Goal: Information Seeking & Learning: Learn about a topic

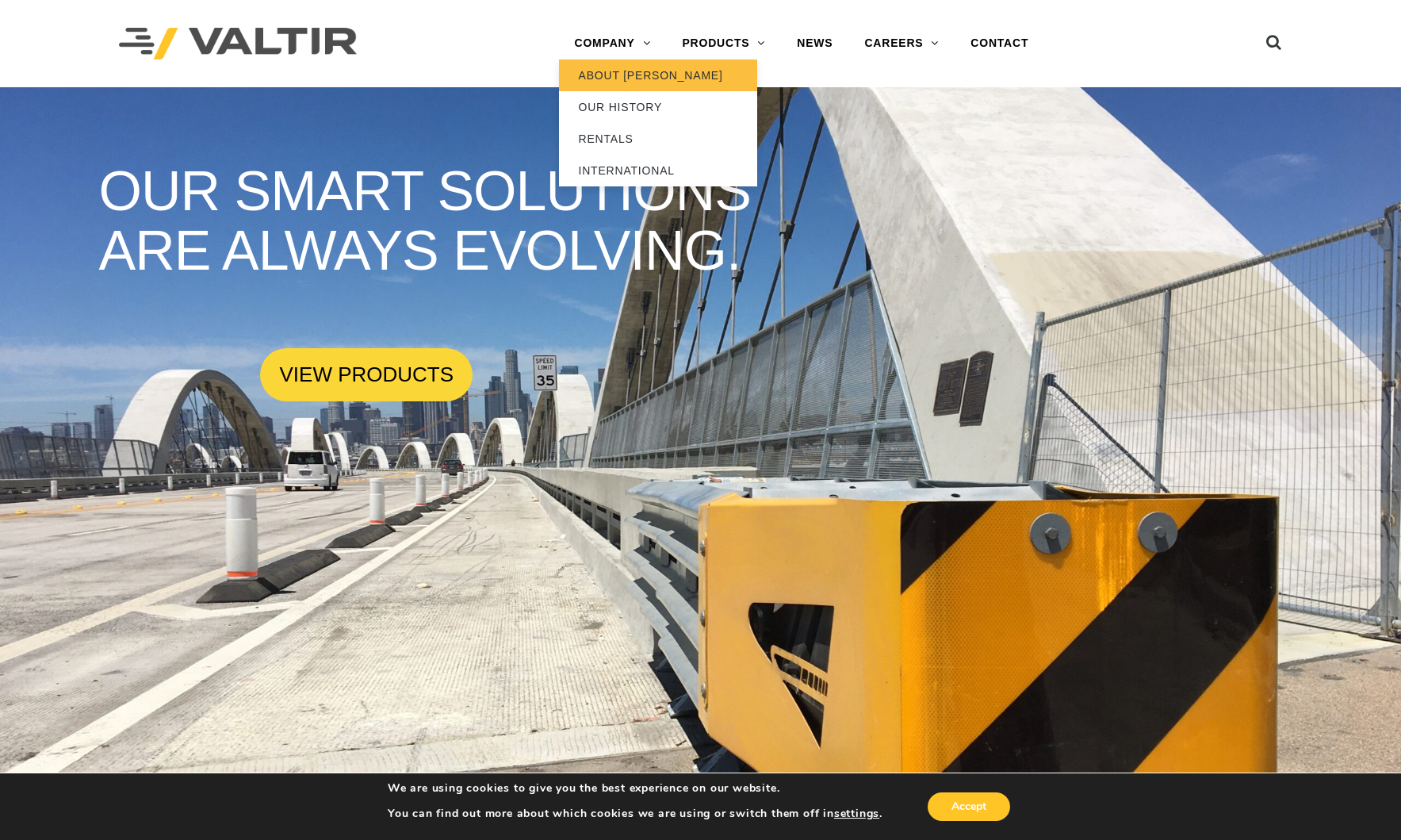
click at [643, 72] on link "ABOUT [PERSON_NAME]" at bounding box center [658, 75] width 198 height 32
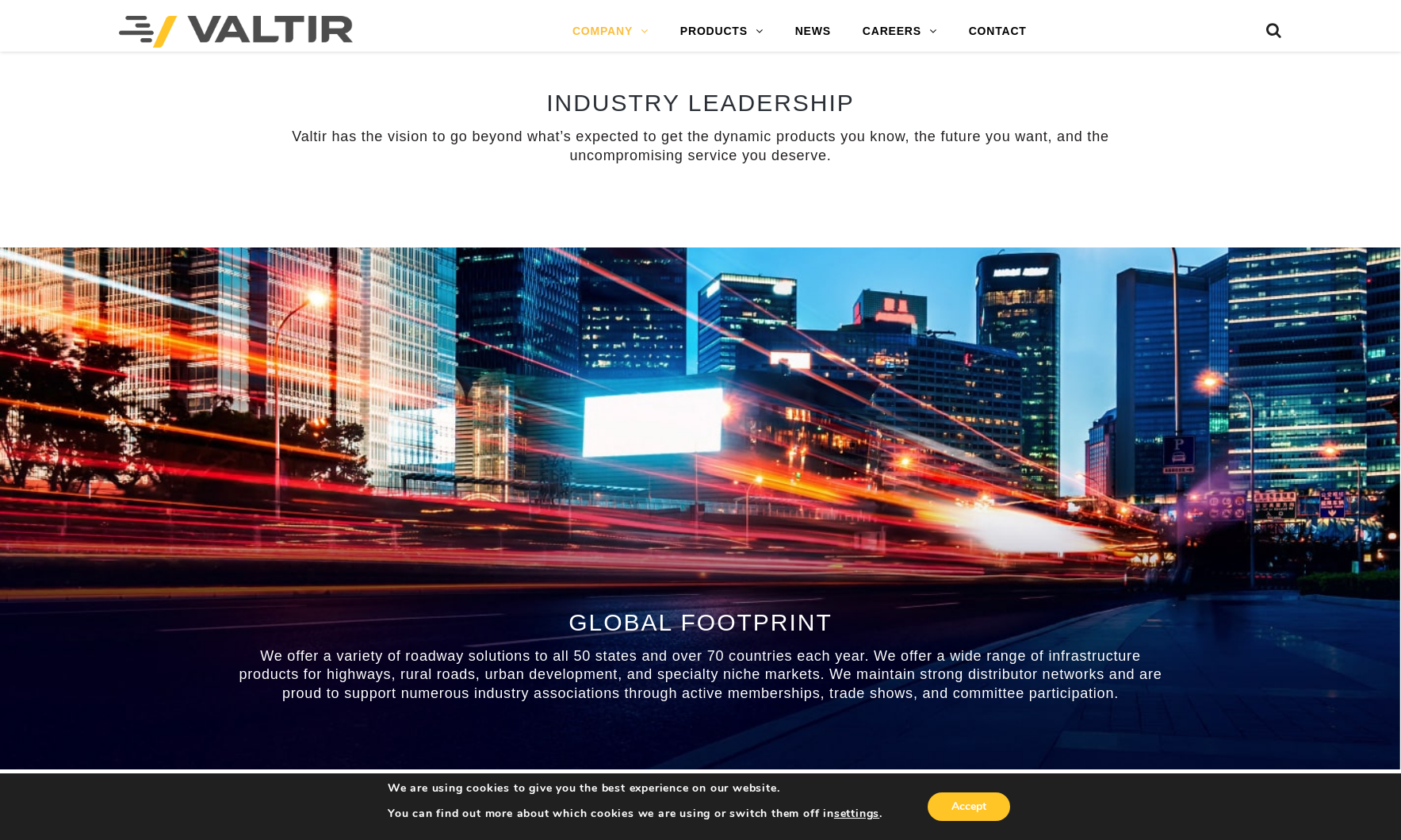
scroll to position [1317, 0]
